Goal: Task Accomplishment & Management: Use online tool/utility

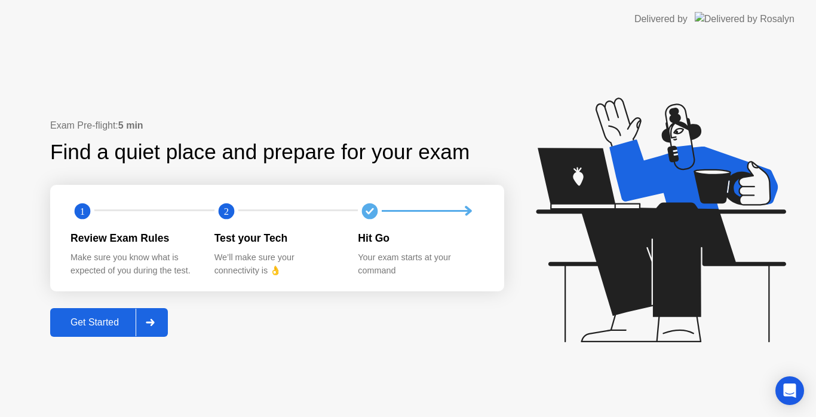
click at [85, 314] on button "Get Started" at bounding box center [109, 322] width 118 height 29
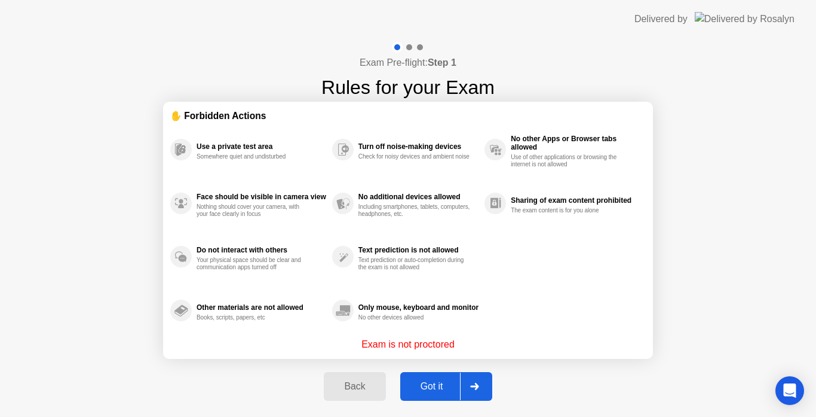
click at [427, 381] on div "Got it" at bounding box center [432, 386] width 56 height 11
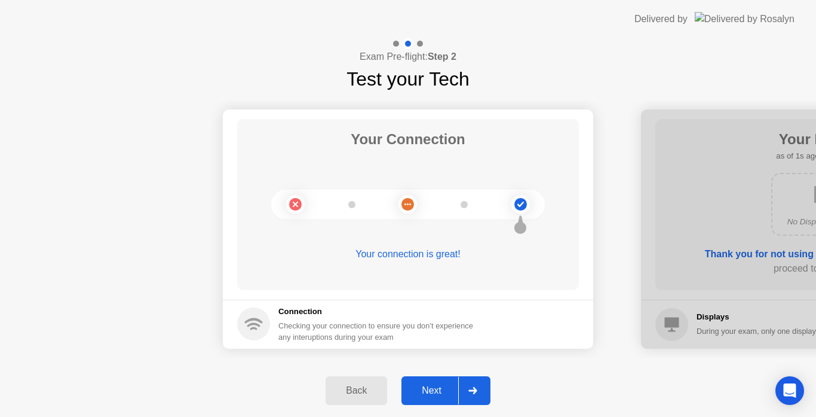
click at [446, 390] on div "Next" at bounding box center [431, 390] width 53 height 11
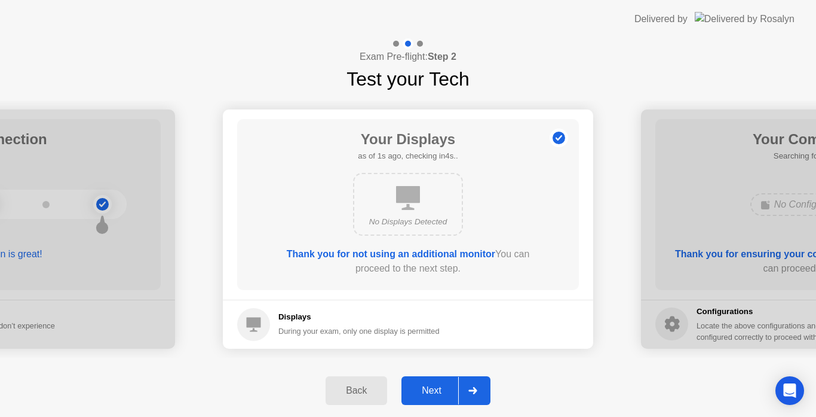
click at [446, 390] on div "Next" at bounding box center [431, 390] width 53 height 11
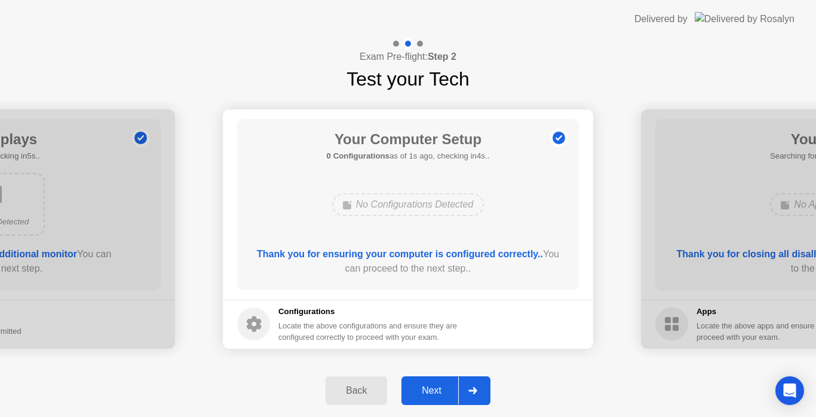
click at [458, 394] on div "Next" at bounding box center [431, 390] width 53 height 11
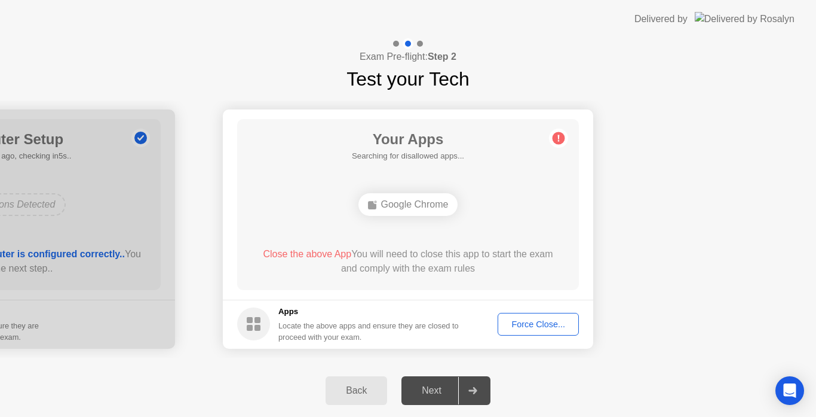
click at [526, 328] on div "Force Close..." at bounding box center [538, 324] width 73 height 10
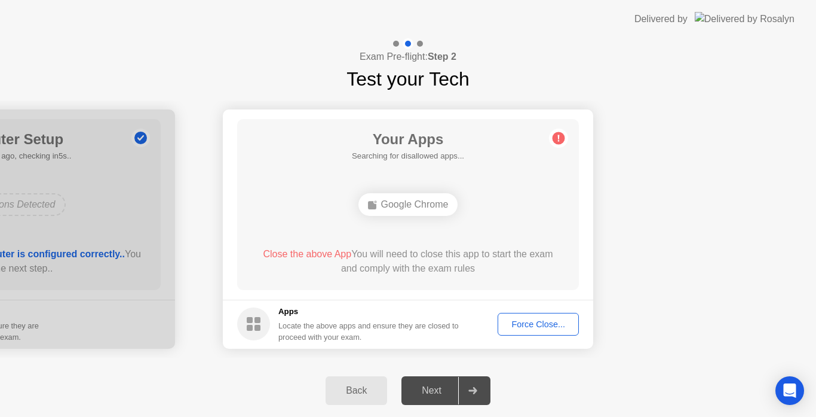
click at [561, 327] on div "Force Close..." at bounding box center [538, 324] width 73 height 10
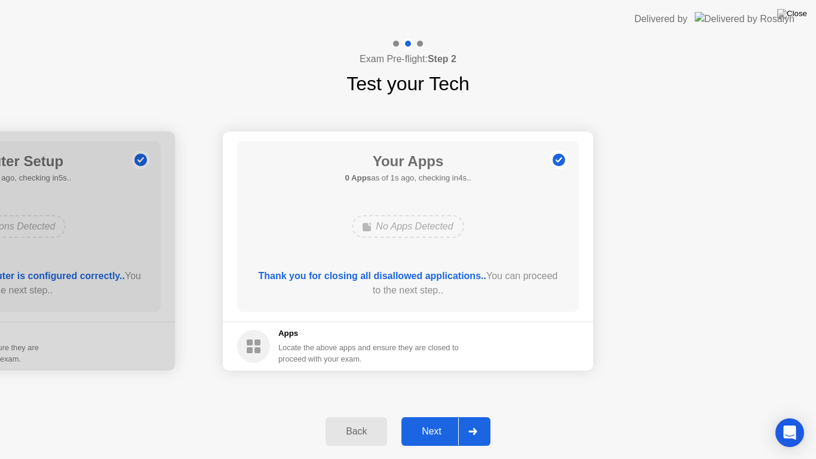
click at [427, 416] on div "Next" at bounding box center [431, 431] width 53 height 11
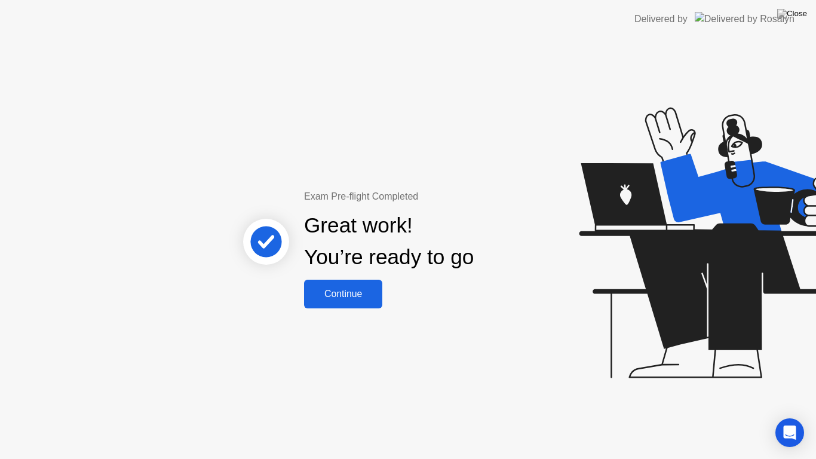
click at [342, 293] on div "Continue" at bounding box center [343, 294] width 71 height 11
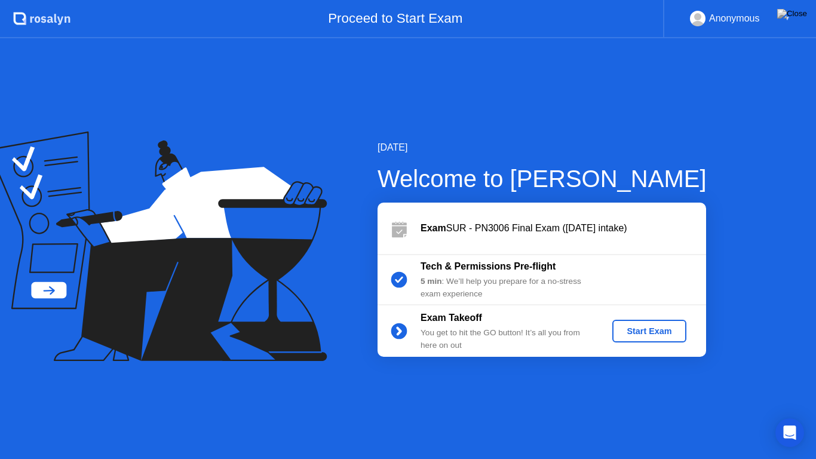
click at [623, 336] on div "Start Exam" at bounding box center [649, 331] width 64 height 10
